Goal: Check status: Check status

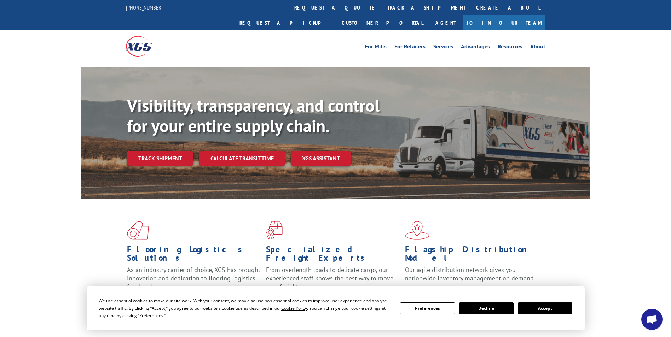
click at [547, 309] on button "Accept" at bounding box center [545, 309] width 54 height 12
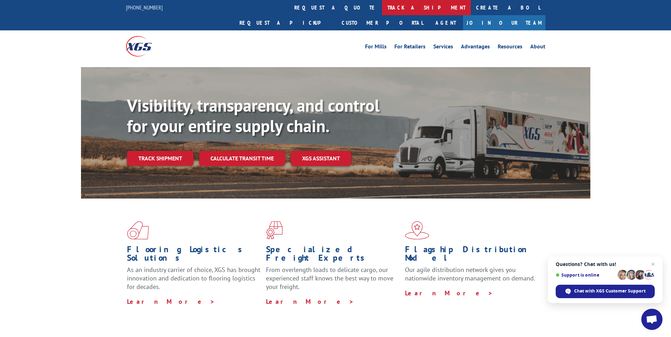
click at [382, 7] on link "track a shipment" at bounding box center [426, 7] width 89 height 15
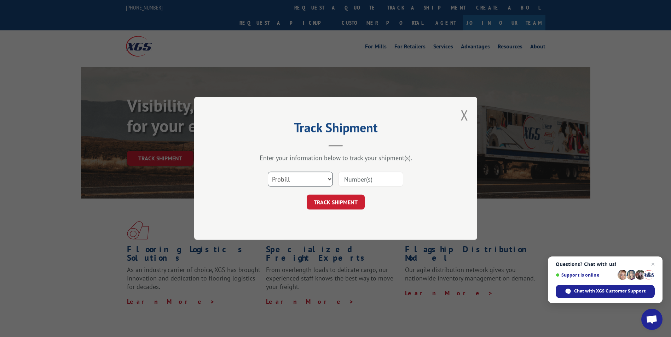
click at [290, 179] on select "Select category... Probill BOL PO" at bounding box center [300, 179] width 65 height 15
select select "bol"
click at [268, 172] on select "Select category... Probill BOL PO" at bounding box center [300, 179] width 65 height 15
click at [369, 178] on input at bounding box center [370, 179] width 65 height 15
paste input "476355"
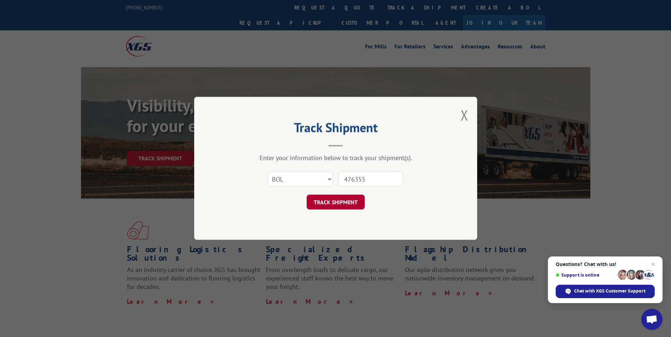
type input "476355"
click at [338, 202] on button "TRACK SHIPMENT" at bounding box center [336, 202] width 58 height 15
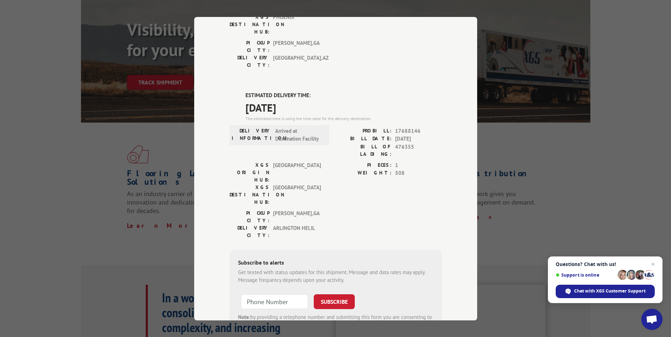
scroll to position [141, 0]
